Goal: Check status: Check status

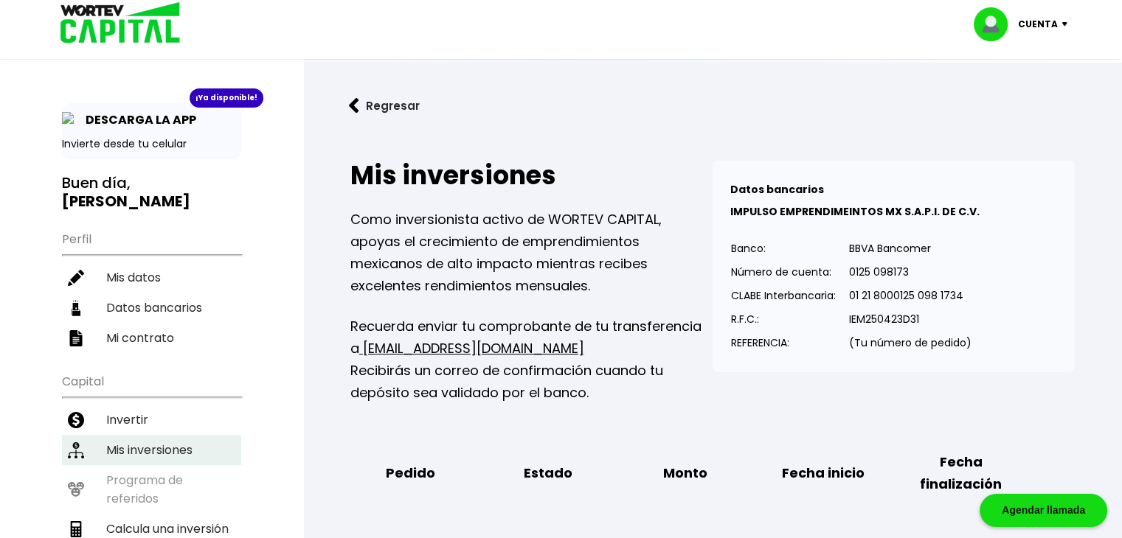
click at [150, 435] on li "Mis inversiones" at bounding box center [151, 450] width 179 height 30
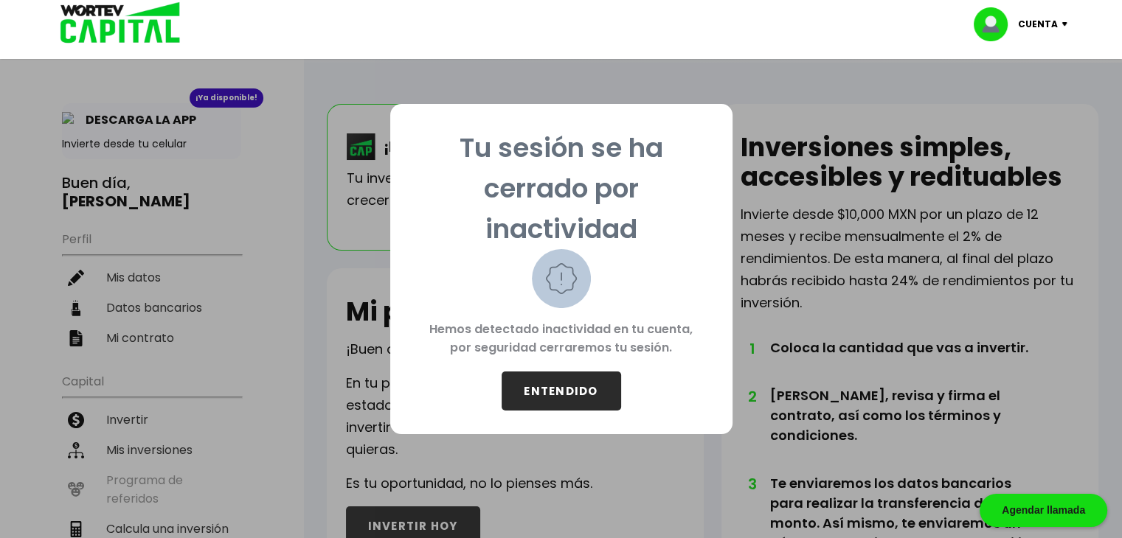
click at [565, 381] on button "ENTENDIDO" at bounding box center [560, 391] width 119 height 39
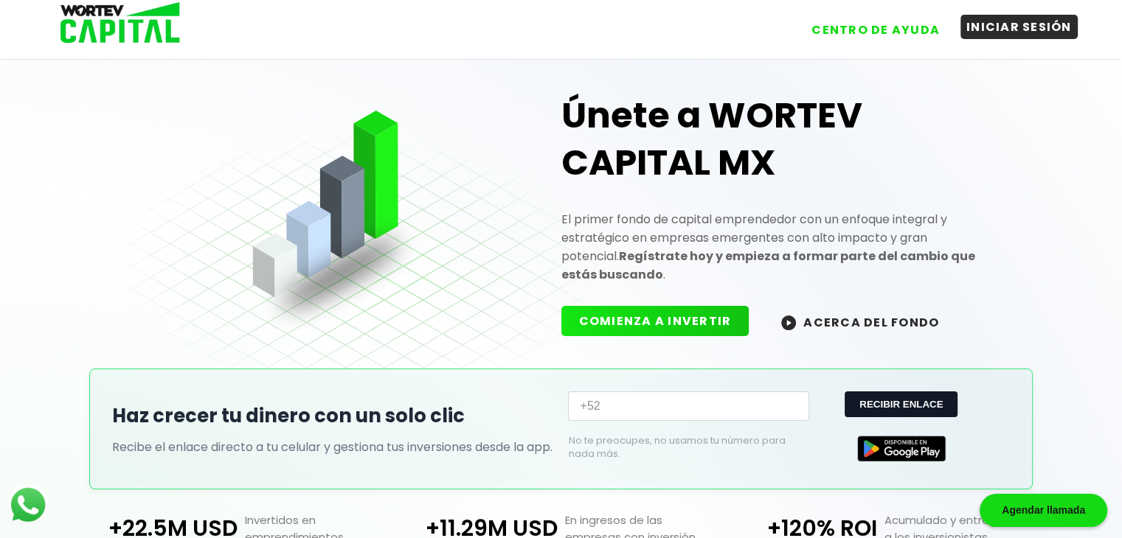
click at [1003, 34] on button "INICIAR SESIÓN" at bounding box center [1018, 27] width 117 height 24
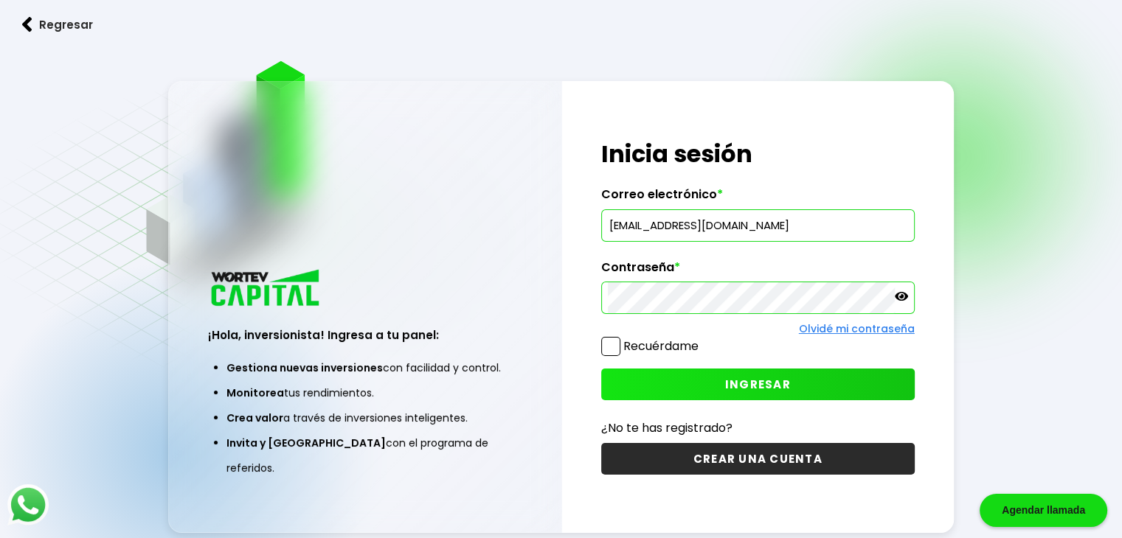
click at [756, 384] on span "INGRESAR" at bounding box center [758, 384] width 66 height 15
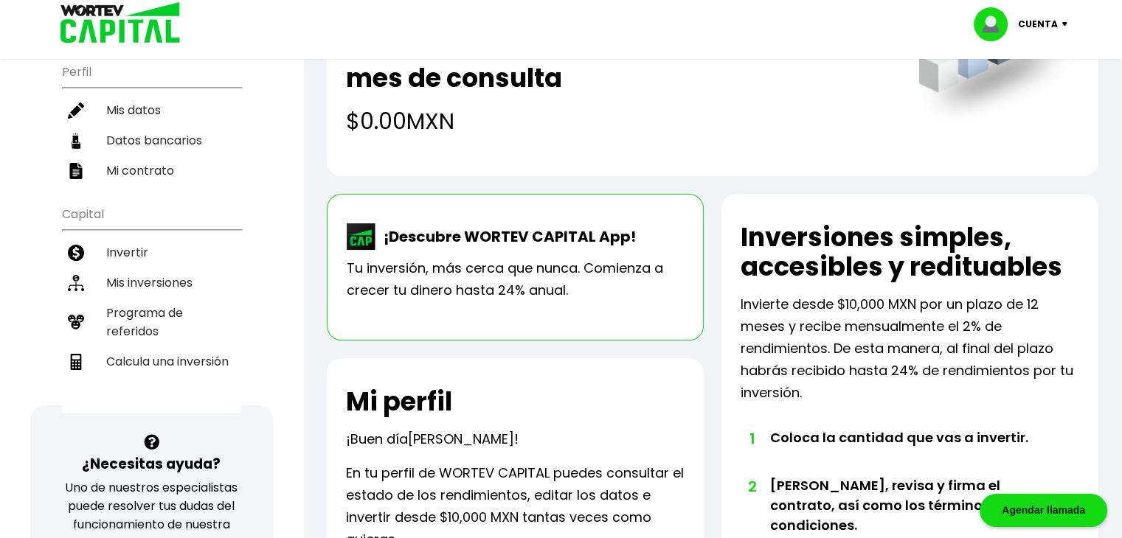
scroll to position [165, 0]
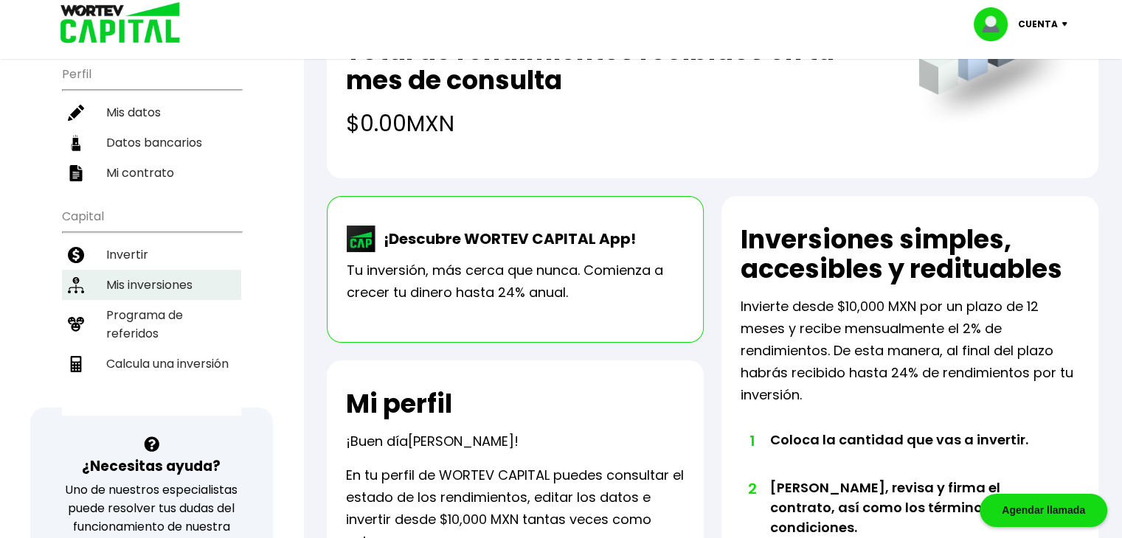
click at [178, 270] on li "Mis inversiones" at bounding box center [151, 285] width 179 height 30
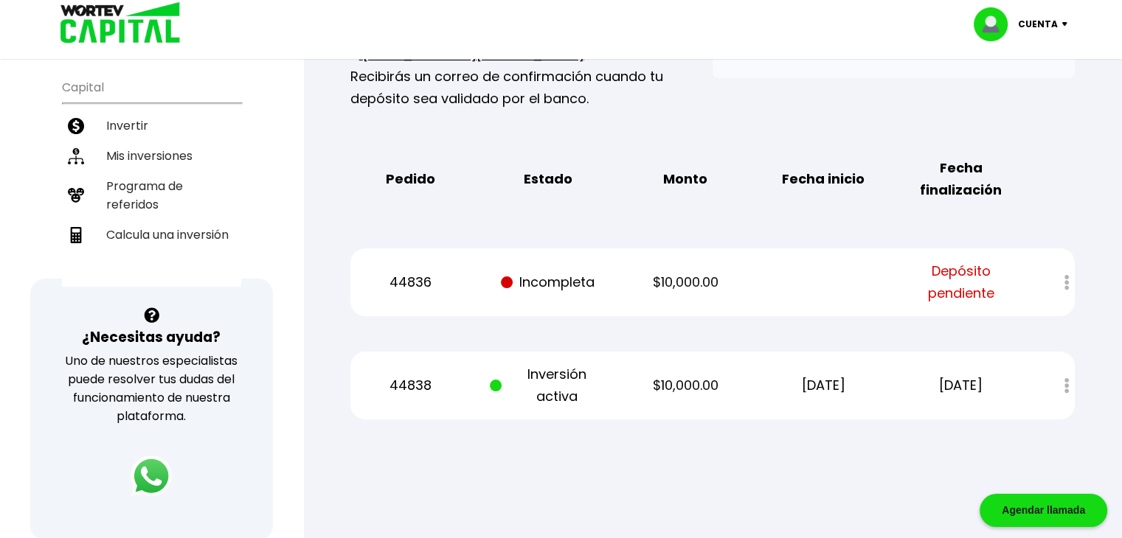
scroll to position [295, 0]
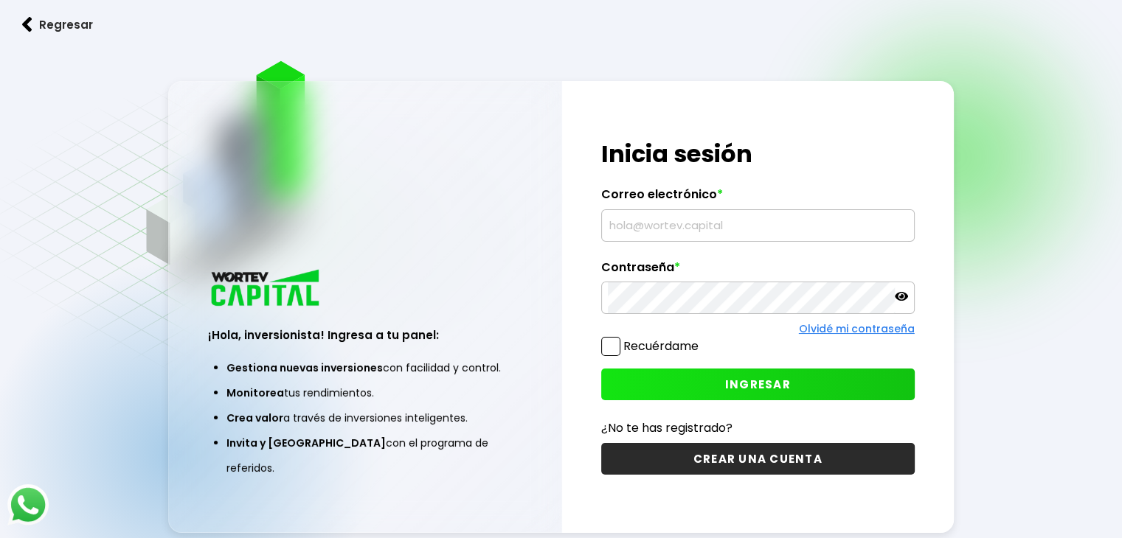
type input "[EMAIL_ADDRESS][DOMAIN_NAME]"
click at [790, 390] on button "INGRESAR" at bounding box center [757, 385] width 313 height 32
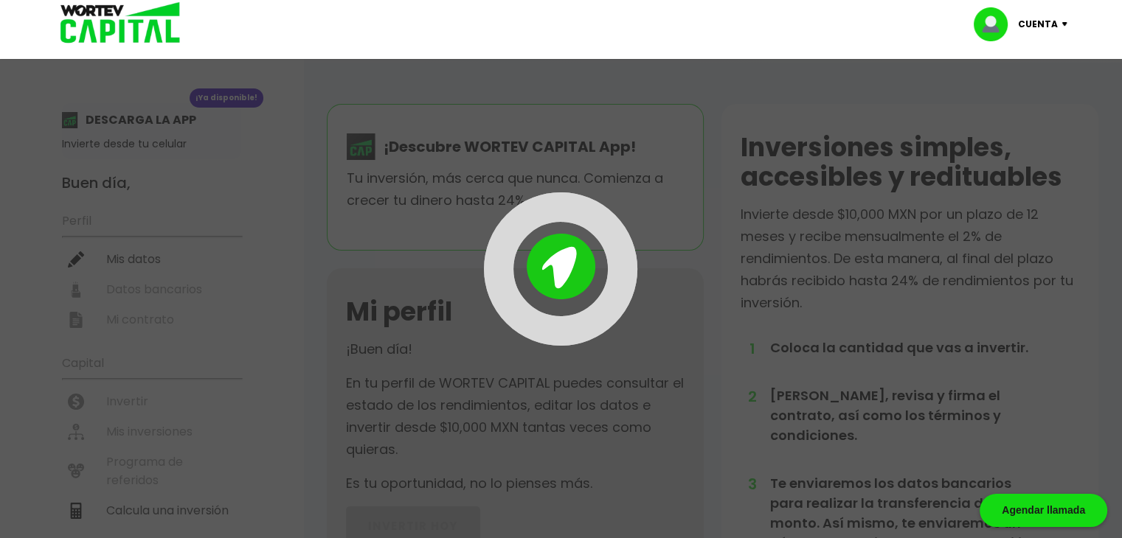
scroll to position [295, 0]
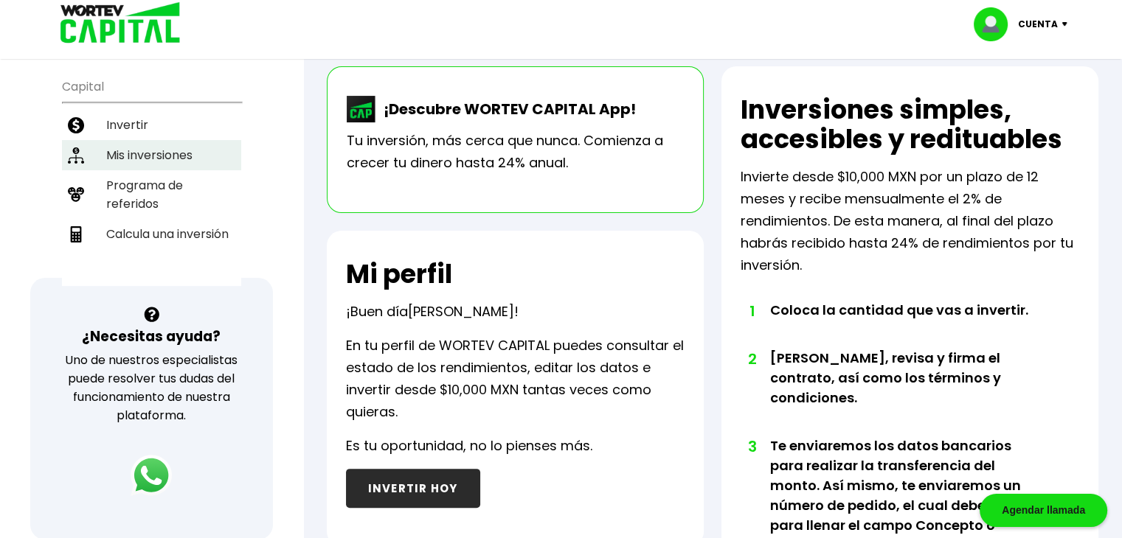
click at [177, 140] on li "Mis inversiones" at bounding box center [151, 155] width 179 height 30
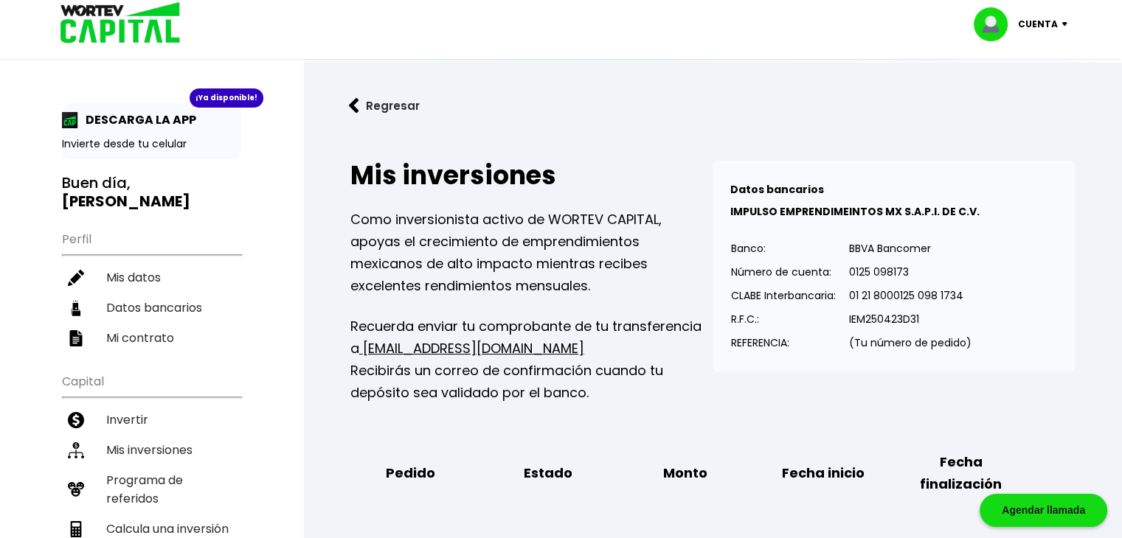
click at [1094, 145] on div "Mis inversiones Como inversionista activo de WORTEV CAPITAL, apoyas el crecimie…" at bounding box center [712, 385] width 771 height 497
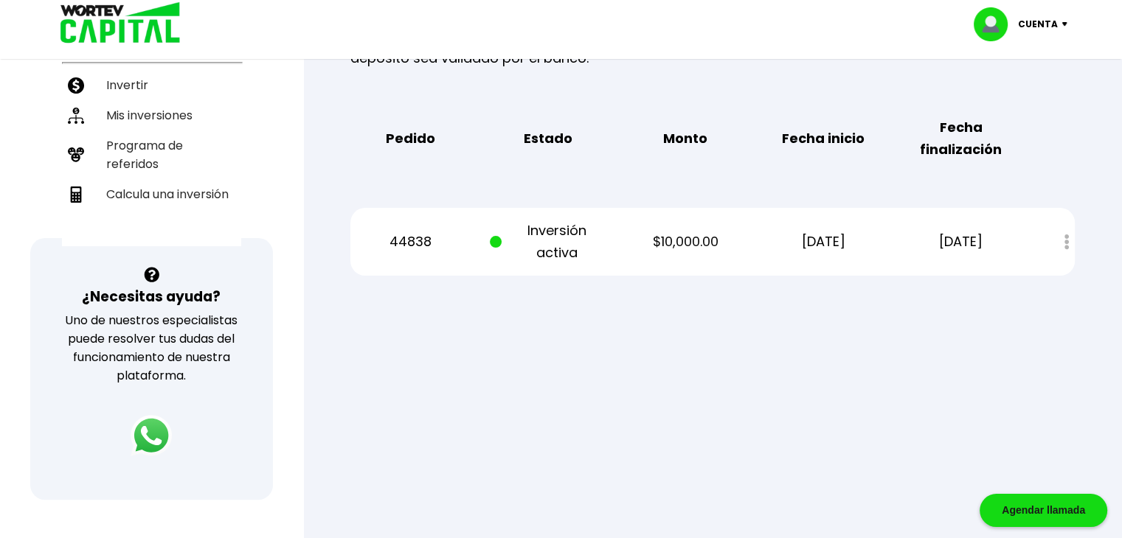
scroll to position [336, 0]
click at [841, 280] on div "Mis inversiones Como inversionista activo de WORTEV CAPITAL, apoyas el crecimie…" at bounding box center [712, 50] width 771 height 497
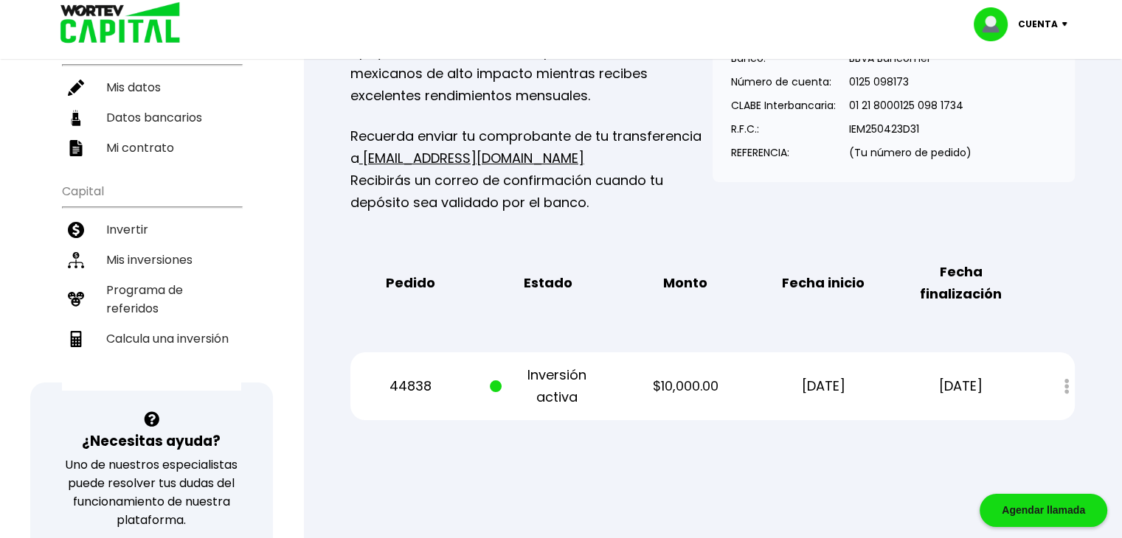
scroll to position [188, 0]
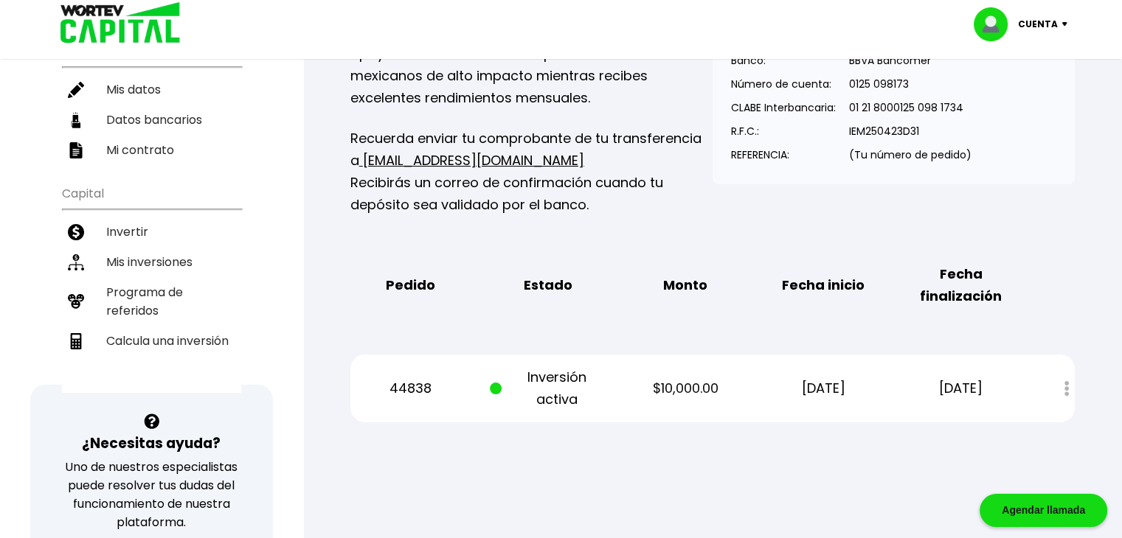
click at [1089, 250] on div "Mis inversiones Como inversionista activo de WORTEV CAPITAL, apoyas el crecimie…" at bounding box center [712, 197] width 771 height 497
click at [746, 378] on div "44838 Inversión activa $10,000.00 09/10/2025 09/10/2026 Estado de cuenta" at bounding box center [712, 389] width 724 height 68
